Goal: Transaction & Acquisition: Purchase product/service

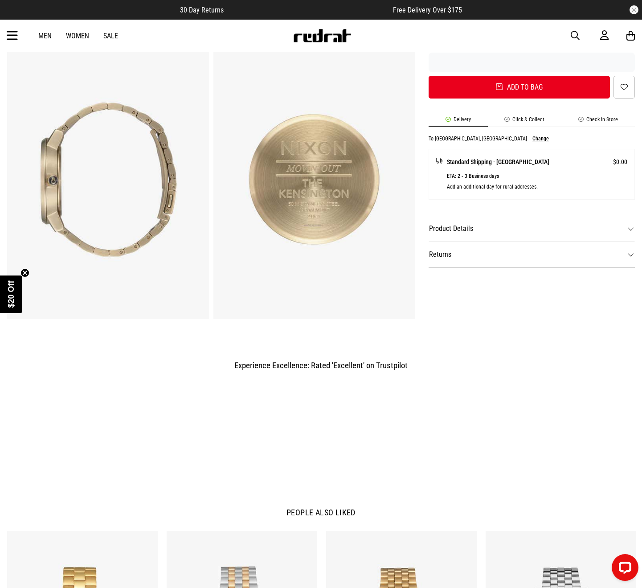
scroll to position [358, 0]
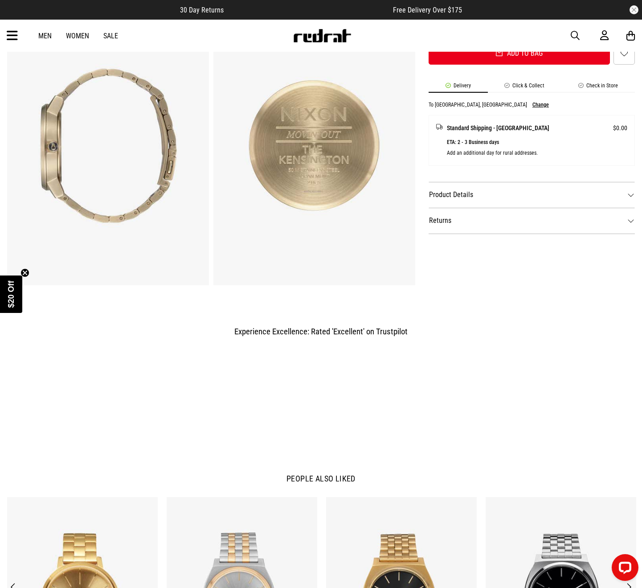
click at [449, 197] on dt "Product Details" at bounding box center [532, 195] width 206 height 26
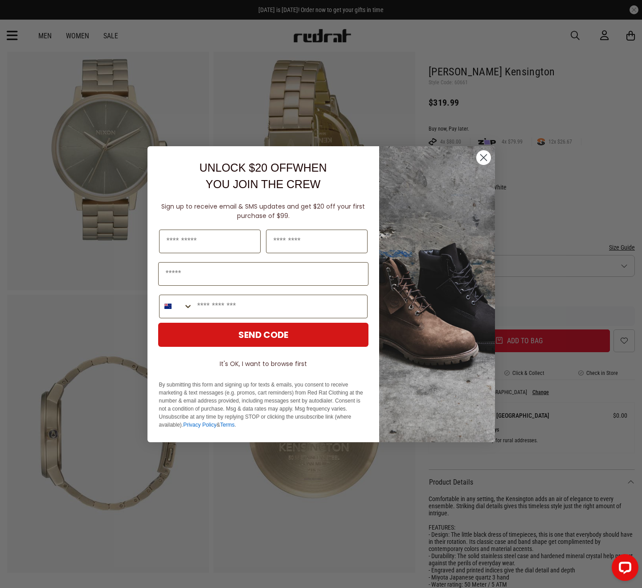
scroll to position [77, 0]
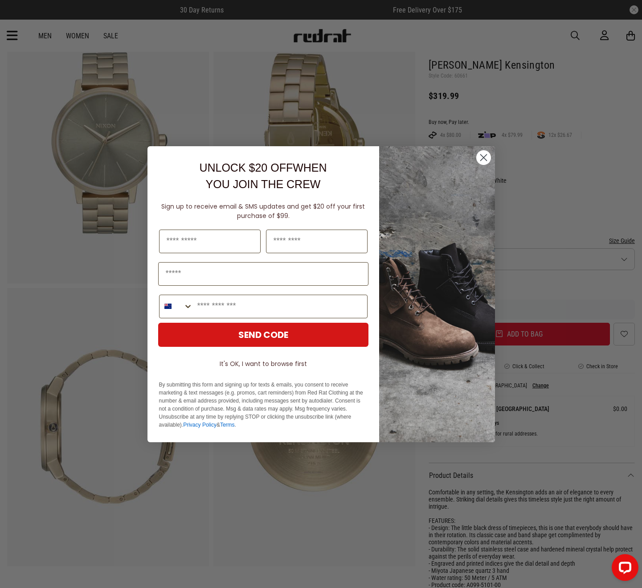
click at [479, 160] on circle "Close dialog" at bounding box center [483, 157] width 15 height 15
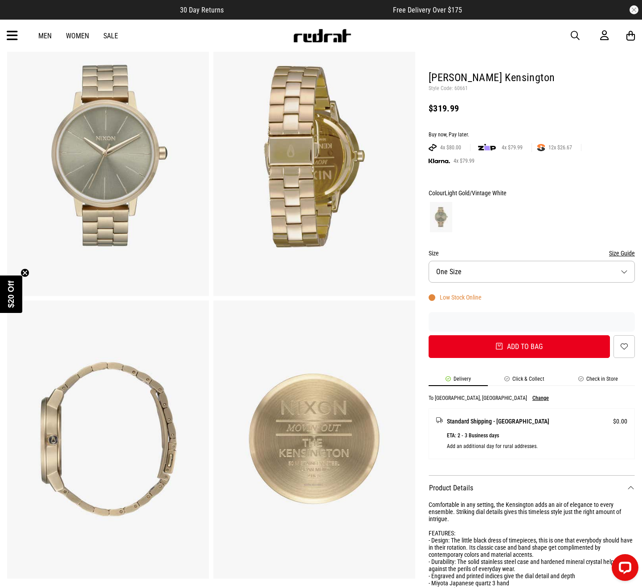
scroll to position [0, 0]
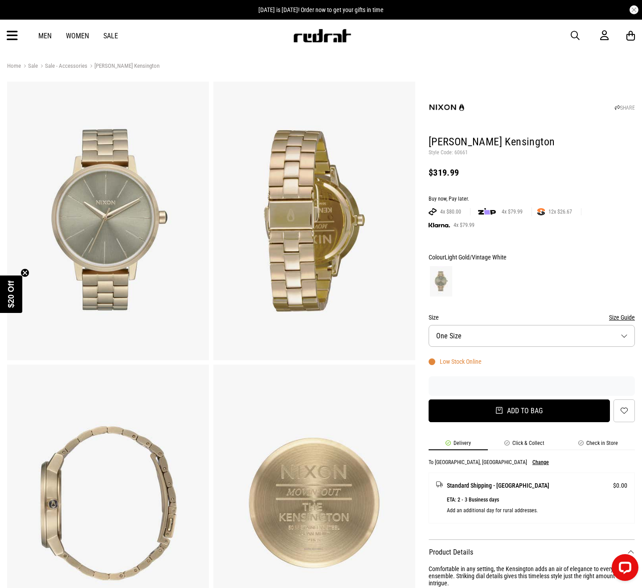
click at [578, 409] on button "Add to bag" at bounding box center [519, 410] width 181 height 23
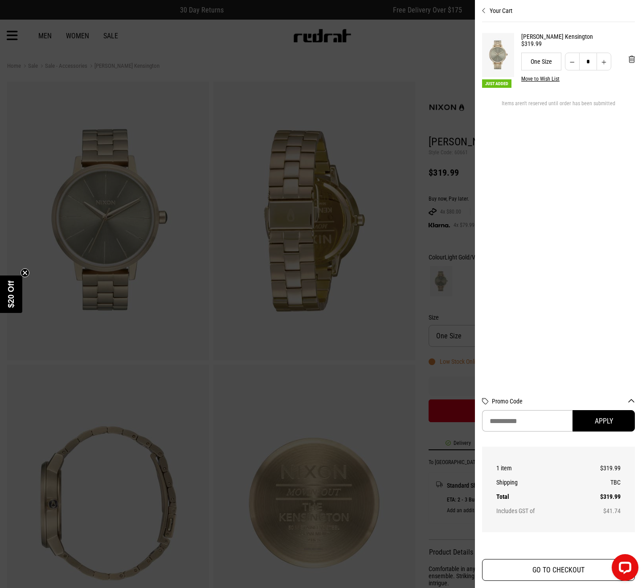
click at [560, 575] on button "GO TO CHECKOUT" at bounding box center [558, 570] width 153 height 22
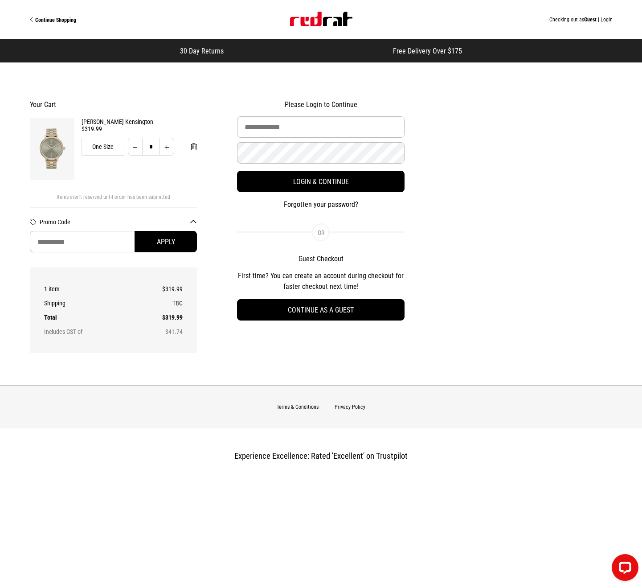
click at [75, 249] on input "Promo Code" at bounding box center [114, 241] width 168 height 21
paste input "****"
type input "****"
click at [181, 243] on button "Apply" at bounding box center [166, 241] width 62 height 21
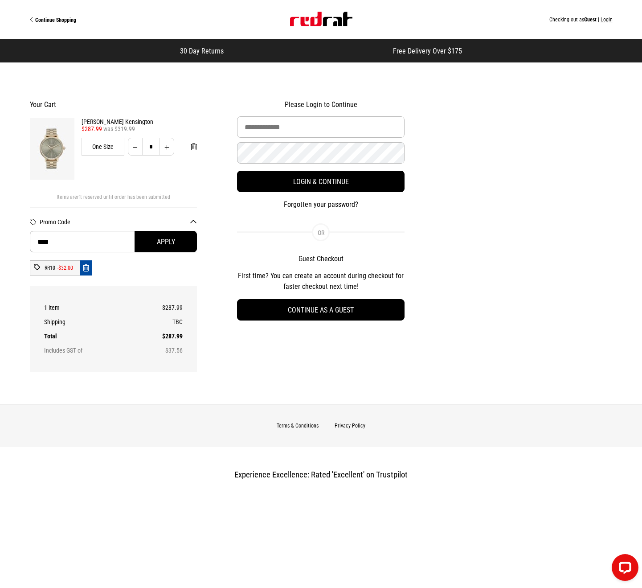
click at [62, 165] on img at bounding box center [52, 149] width 45 height 62
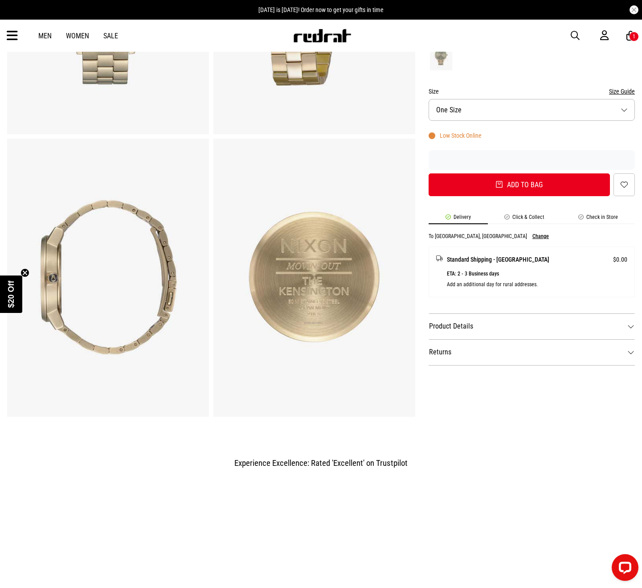
scroll to position [236, 0]
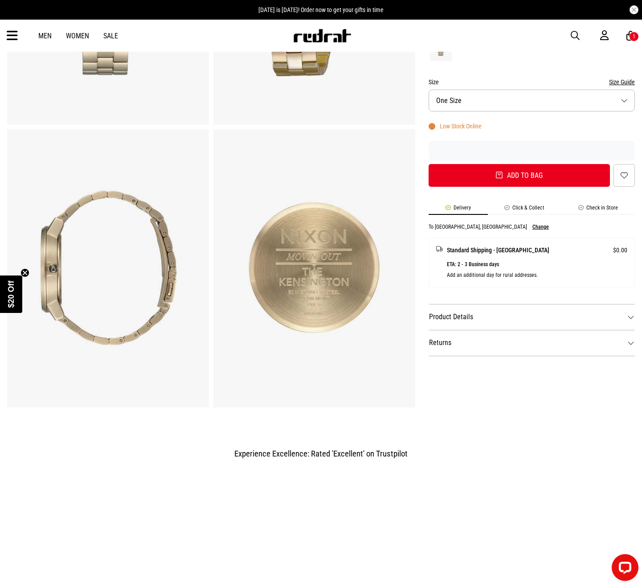
click at [470, 319] on dt "Product Details" at bounding box center [532, 317] width 206 height 26
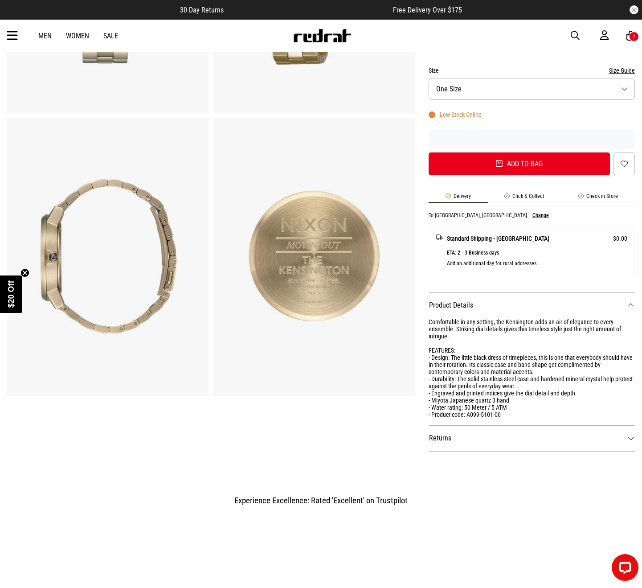
scroll to position [240, 0]
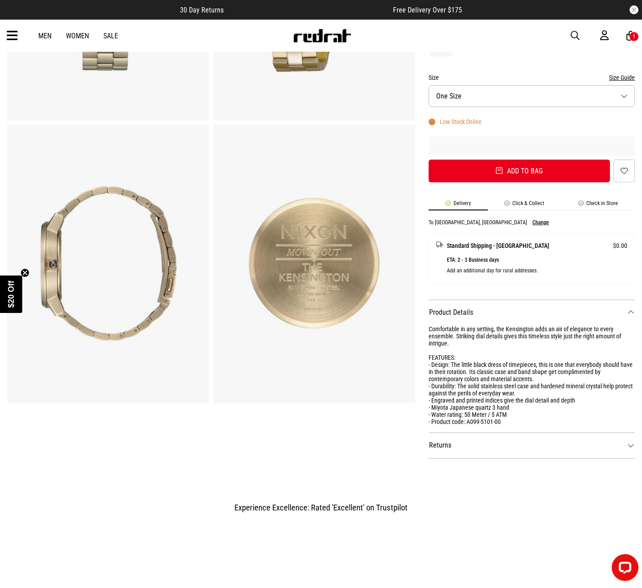
drag, startPoint x: 440, startPoint y: 448, endPoint x: 421, endPoint y: 424, distance: 30.8
click at [440, 448] on dt "Returns" at bounding box center [532, 445] width 206 height 26
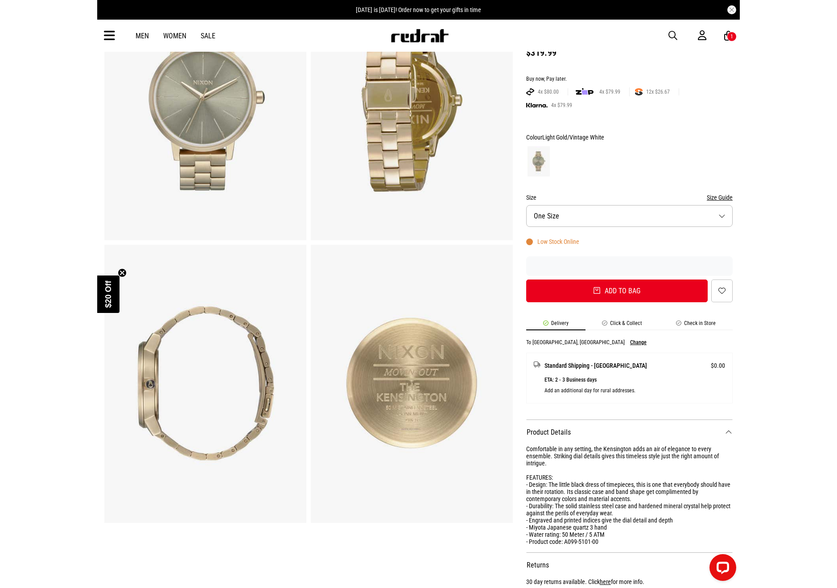
scroll to position [72, 0]
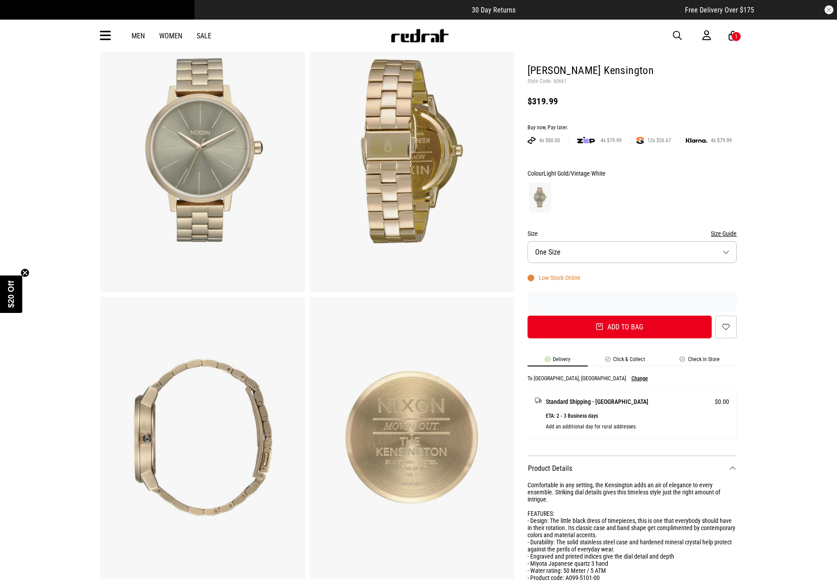
click at [642, 36] on div "1" at bounding box center [736, 37] width 10 height 10
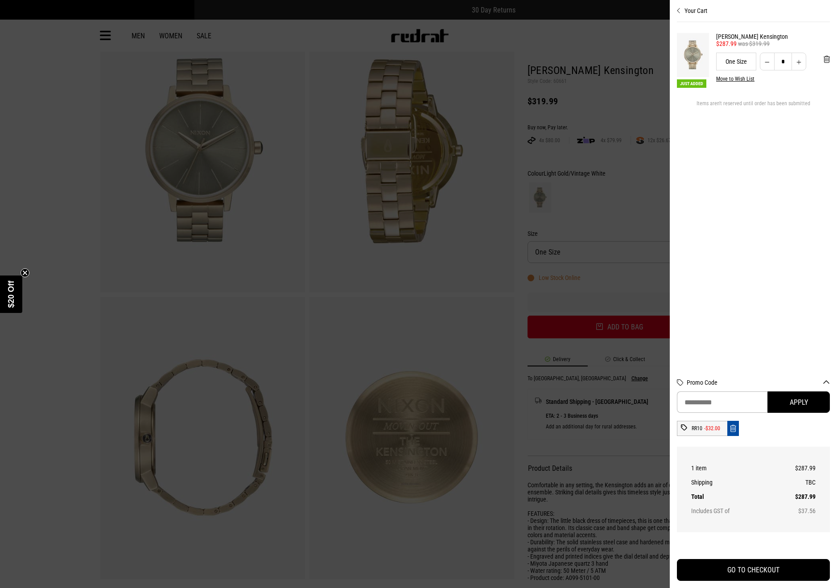
click at [642, 61] on img at bounding box center [693, 55] width 32 height 44
